Goal: Communication & Community: Connect with others

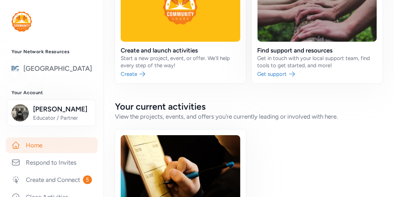
click at [52, 74] on link "[GEOGRAPHIC_DATA]" at bounding box center [57, 69] width 69 height 10
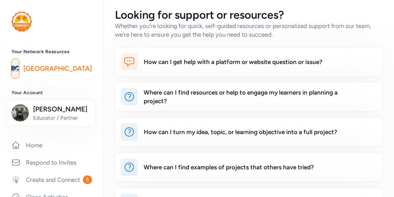
click at [57, 92] on h3 "Your Account" at bounding box center [51, 93] width 80 height 6
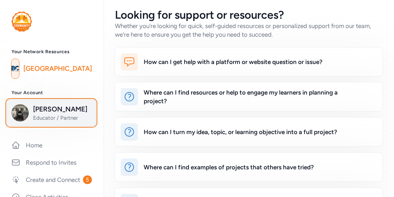
click at [36, 103] on button "Lee Barger Educator / Partner" at bounding box center [51, 112] width 89 height 27
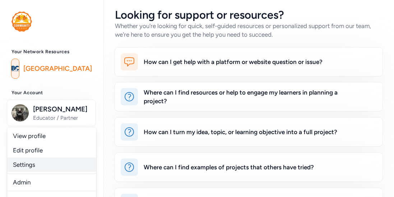
click at [26, 164] on link "Settings" at bounding box center [51, 164] width 89 height 14
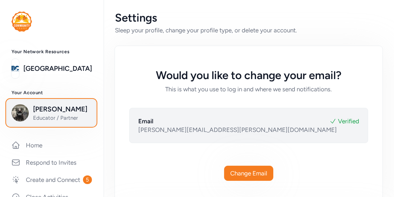
click at [55, 113] on span "Lee Barger" at bounding box center [62, 109] width 58 height 10
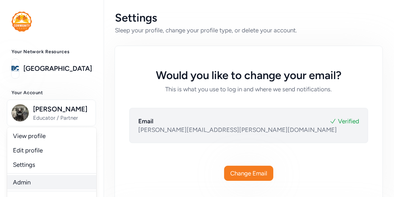
click at [23, 186] on link "Admin" at bounding box center [51, 182] width 89 height 14
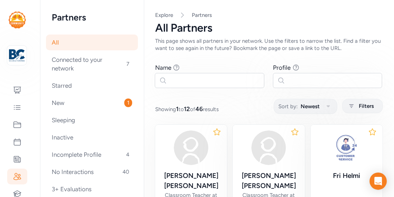
scroll to position [19, 0]
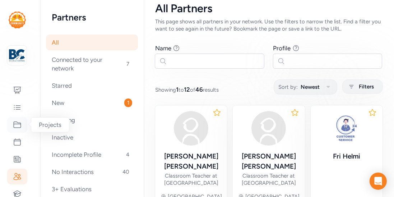
click at [20, 126] on icon at bounding box center [17, 124] width 9 height 9
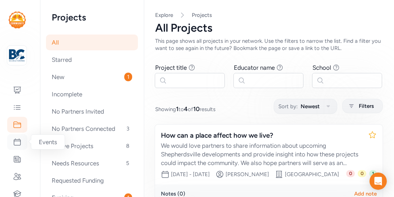
click at [18, 140] on icon at bounding box center [17, 141] width 9 height 9
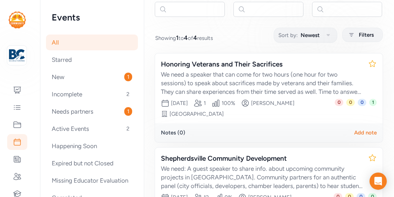
scroll to position [69, 0]
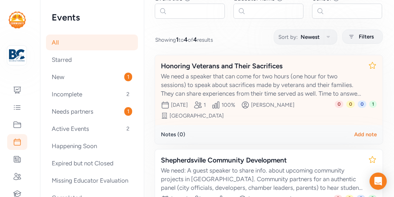
click at [253, 69] on div "Honoring Veterans and Their Sacrifices" at bounding box center [261, 66] width 201 height 10
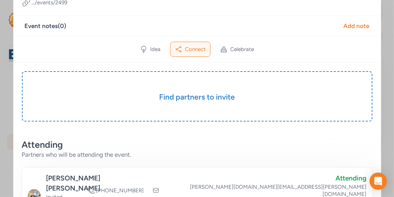
scroll to position [91, 0]
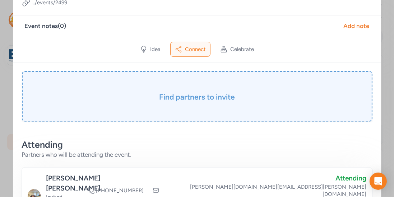
click at [215, 91] on div "Find partners to invite" at bounding box center [197, 96] width 350 height 50
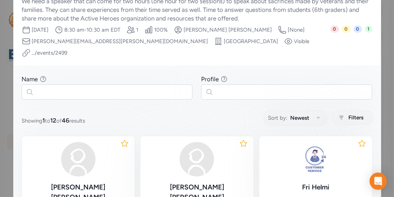
scroll to position [41, 0]
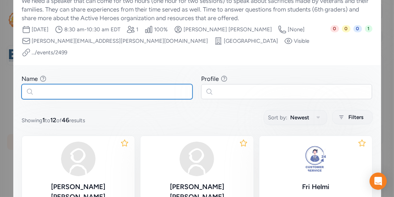
click at [109, 84] on input "text" at bounding box center [107, 91] width 171 height 15
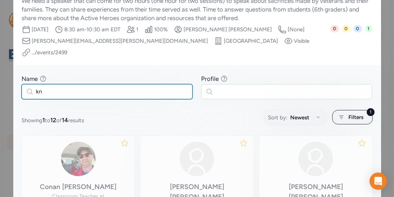
click at [99, 84] on input "kn" at bounding box center [107, 91] width 171 height 15
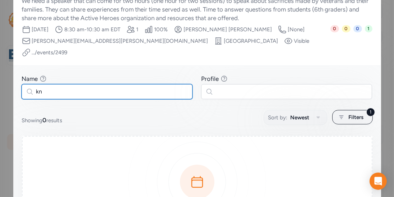
type input "k"
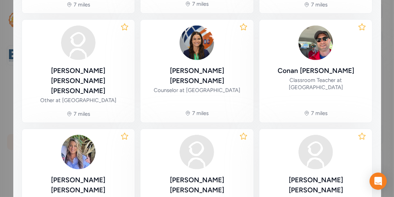
scroll to position [373, 0]
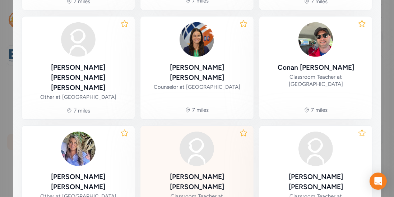
click at [195, 131] on img at bounding box center [196, 148] width 34 height 34
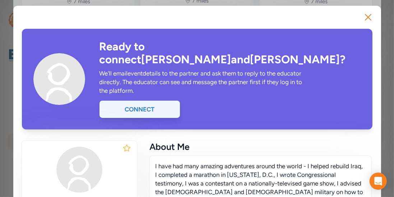
click at [147, 100] on div "Connect" at bounding box center [139, 108] width 80 height 17
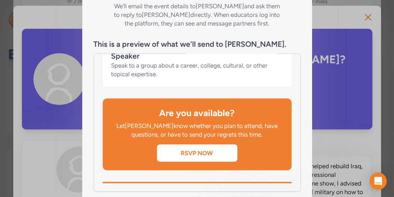
scroll to position [145, 0]
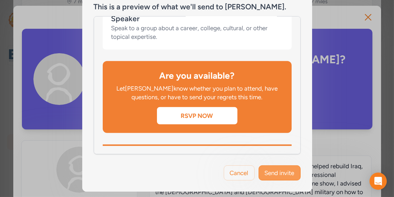
click at [270, 175] on span "Send invite" at bounding box center [280, 172] width 30 height 9
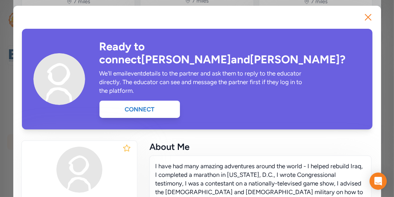
click at [270, 175] on p "I have had many amazing adventures around the world - I helped rebuild Iraq, I …" at bounding box center [260, 188] width 210 height 52
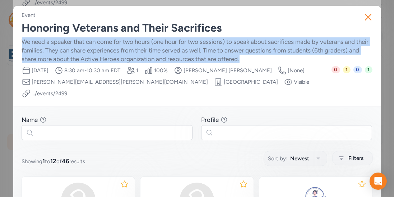
drag, startPoint x: 23, startPoint y: 38, endPoint x: 256, endPoint y: 57, distance: 233.7
click at [256, 57] on div "We need a speaker that can come for two hours (one hour for two sessions) to sp…" at bounding box center [197, 50] width 350 height 26
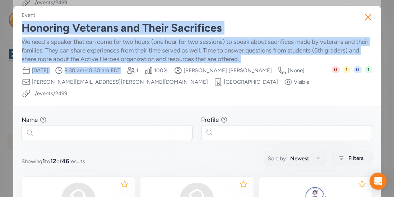
drag, startPoint x: 22, startPoint y: 28, endPoint x: 141, endPoint y: 67, distance: 125.1
click at [141, 67] on div "Event Honoring Veterans and Their Sacrifices We need a speaker that can come fo…" at bounding box center [197, 54] width 350 height 86
copy div "Honoring Veterans and Their Sacrifices We need a speaker that can come for two …"
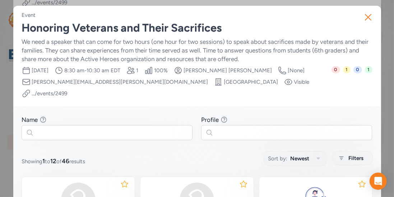
click at [276, 87] on div "Event Honoring Veterans and Their Sacrifices We need a speaker that can come fo…" at bounding box center [197, 56] width 368 height 101
click at [367, 15] on icon "button" at bounding box center [367, 16] width 11 height 11
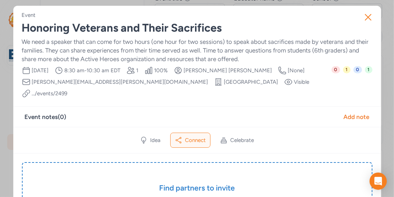
click at [191, 136] on span "Connect" at bounding box center [195, 139] width 21 height 7
click at [361, 16] on button "Close" at bounding box center [367, 17] width 23 height 23
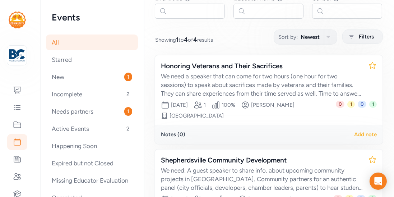
click at [360, 133] on div "Add note" at bounding box center [365, 134] width 23 height 7
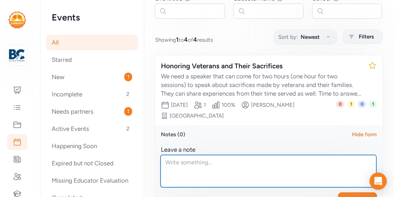
click at [230, 164] on textarea at bounding box center [268, 171] width 216 height 32
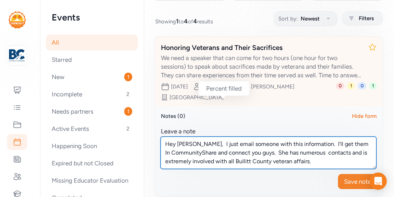
scroll to position [90, 0]
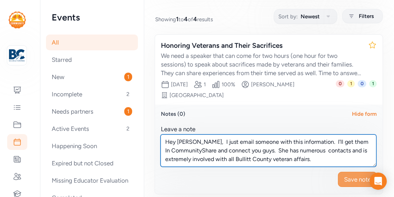
type textarea "Hey Ashley, I just email someone with this information. I'll get them In Commun…"
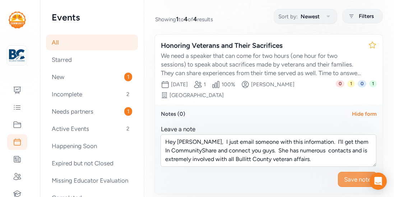
click at [350, 175] on span "Save note" at bounding box center [357, 179] width 27 height 9
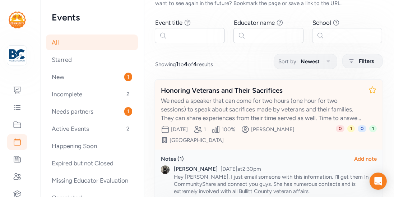
scroll to position [44, 0]
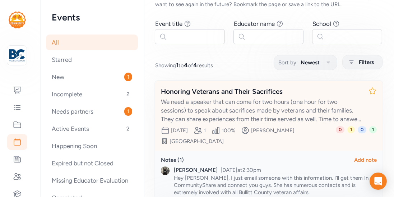
click at [233, 106] on div "We need a speaker that can come for two hours (one hour for two sessions) to sp…" at bounding box center [261, 110] width 201 height 26
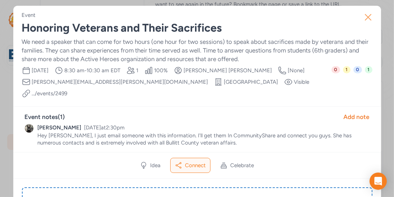
click at [363, 19] on icon "button" at bounding box center [367, 16] width 11 height 11
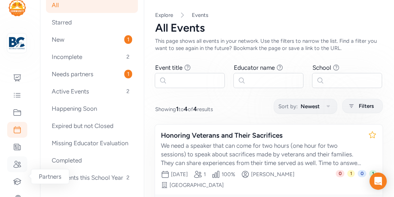
scroll to position [13, 0]
click at [17, 168] on div at bounding box center [17, 163] width 20 height 16
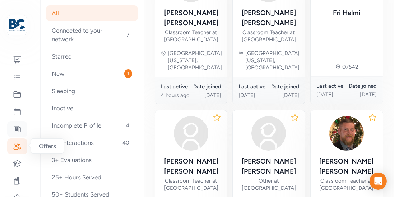
scroll to position [30, 0]
click at [15, 163] on icon at bounding box center [17, 163] width 9 height 9
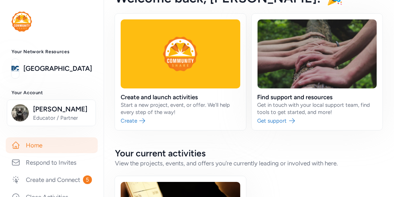
scroll to position [20, 0]
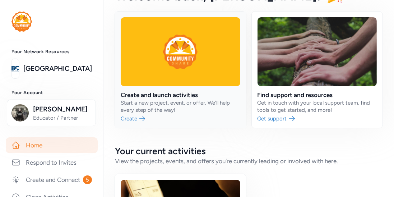
click at [151, 92] on link at bounding box center [180, 69] width 131 height 116
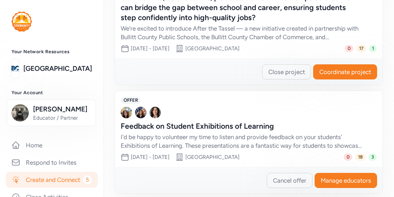
scroll to position [277, 0]
click at [49, 74] on link "[GEOGRAPHIC_DATA]" at bounding box center [57, 69] width 69 height 10
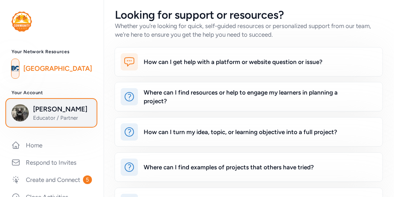
click at [36, 126] on button "Lee Barger Educator / Partner" at bounding box center [51, 112] width 89 height 27
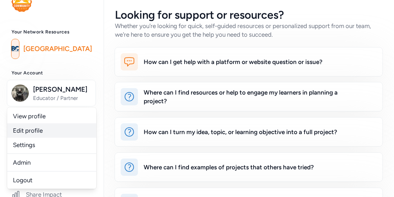
scroll to position [22, 0]
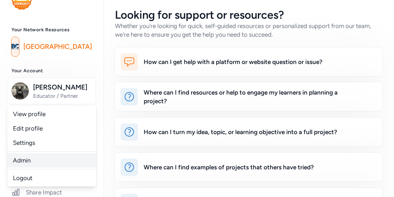
click at [22, 164] on link "Admin" at bounding box center [51, 160] width 89 height 14
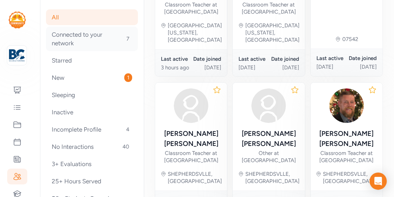
scroll to position [63, 0]
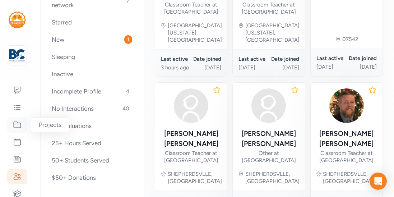
click at [22, 121] on div at bounding box center [17, 125] width 20 height 16
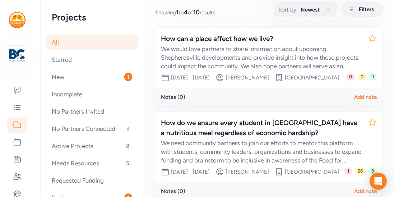
scroll to position [97, 0]
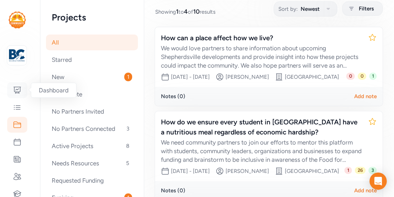
click at [14, 88] on icon at bounding box center [17, 90] width 9 height 9
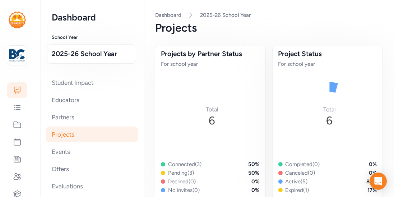
click at [52, 91] on div "Student Impact Educators Partners Projects Events Offers Evaluations Sites Orga…" at bounding box center [92, 152] width 80 height 154
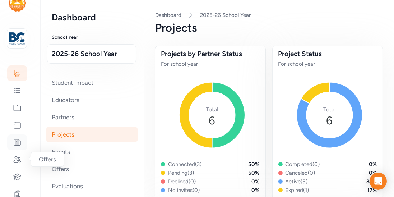
scroll to position [18, 0]
click at [17, 164] on div at bounding box center [17, 159] width 20 height 16
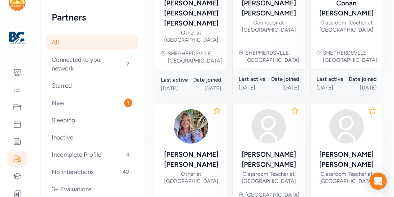
scroll to position [495, 0]
